Goal: Transaction & Acquisition: Purchase product/service

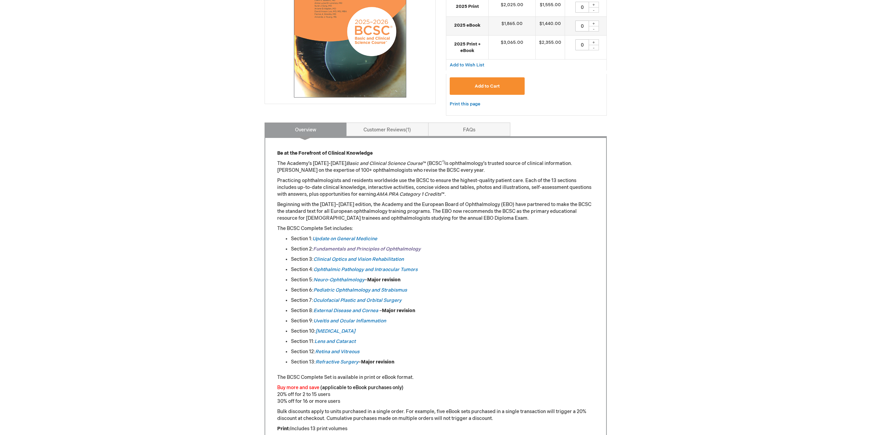
scroll to position [171, 0]
click at [330, 341] on em "Lens and Cataract" at bounding box center [334, 341] width 41 height 6
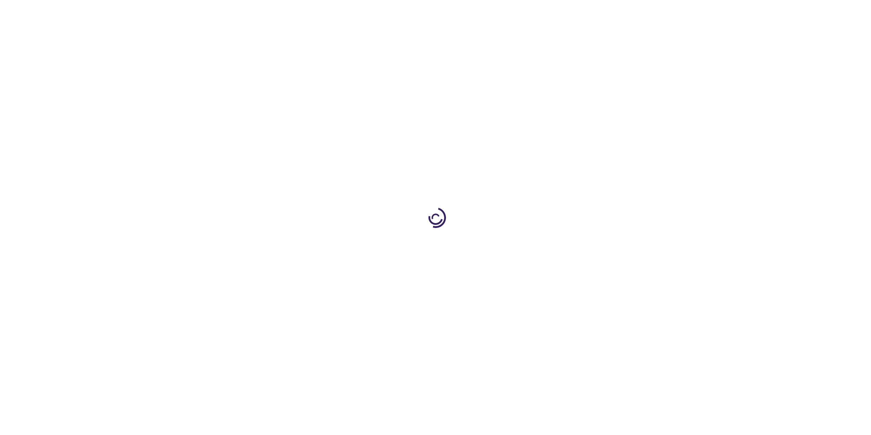
type input "0"
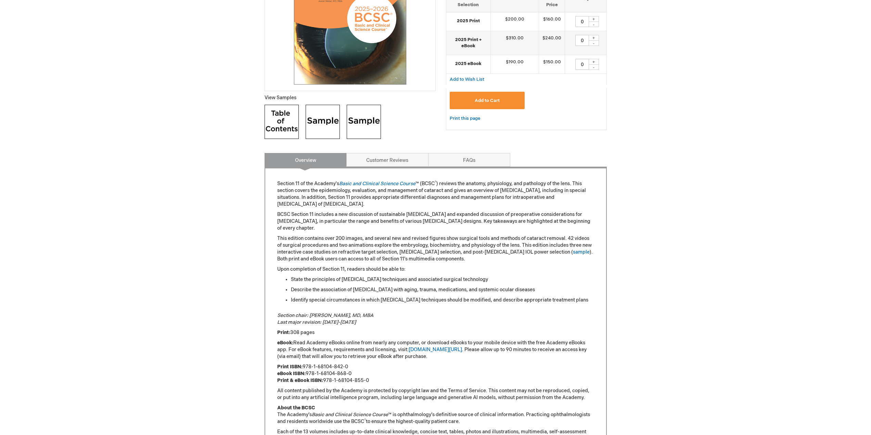
scroll to position [137, 0]
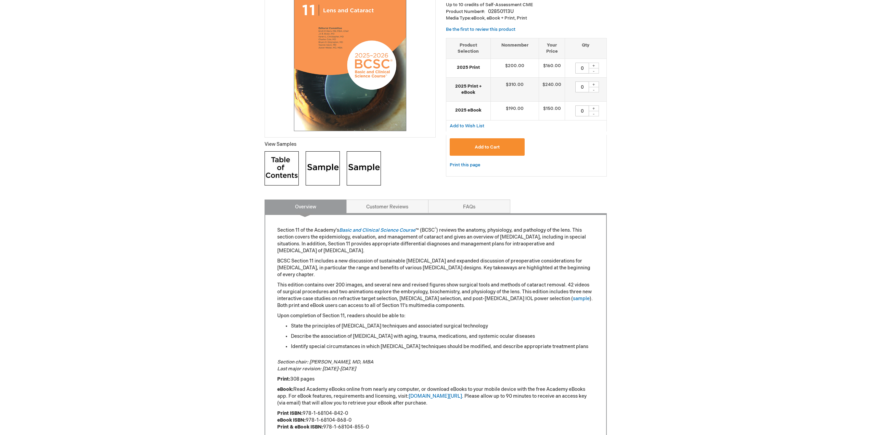
click at [274, 171] on img at bounding box center [281, 168] width 34 height 34
click at [330, 159] on img at bounding box center [323, 168] width 34 height 34
click at [373, 175] on img at bounding box center [364, 168] width 34 height 34
